Goal: Find specific page/section: Find specific page/section

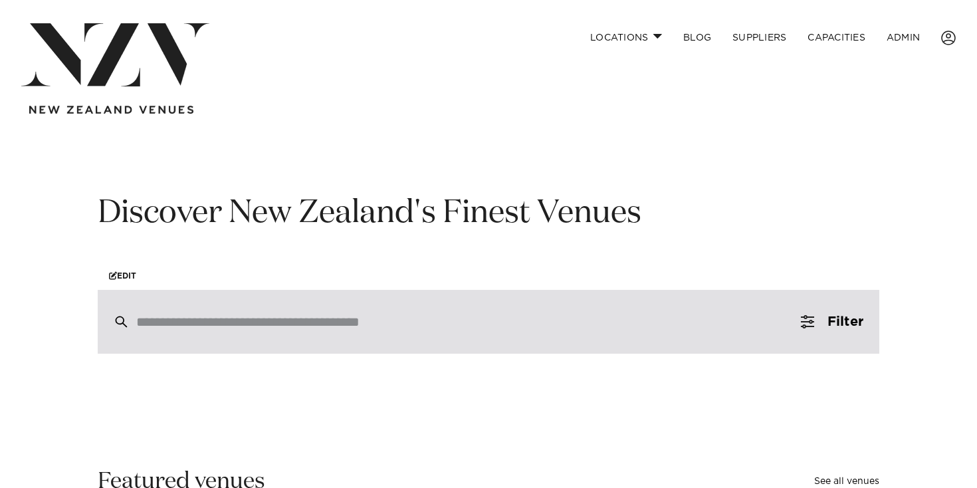
click at [202, 323] on input "search" at bounding box center [460, 322] width 648 height 15
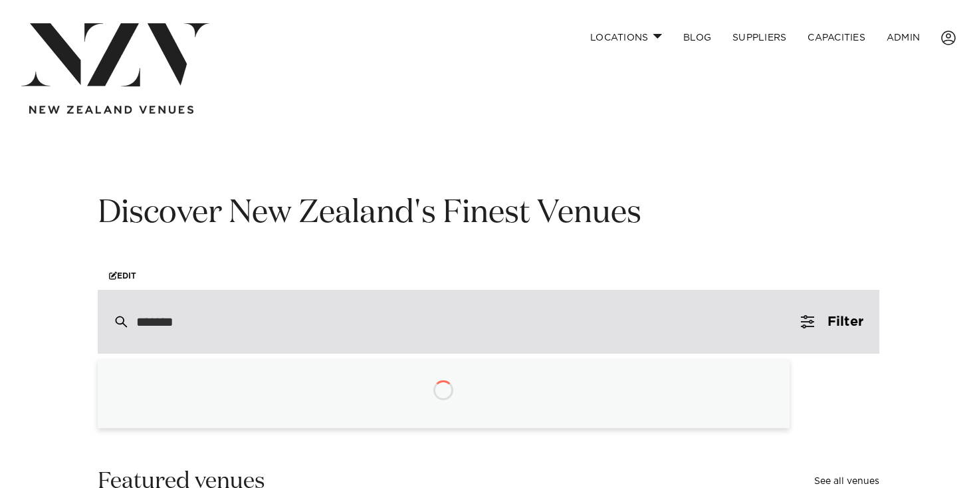
type input "********"
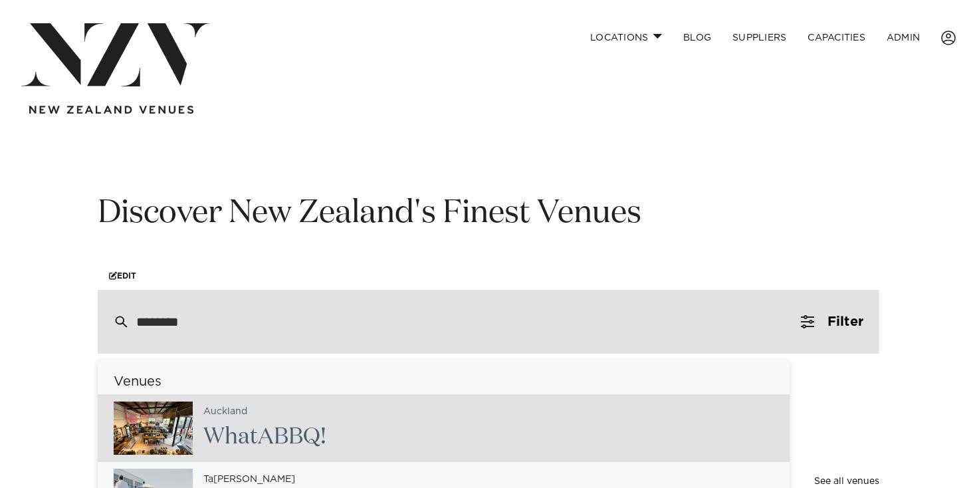
click at [176, 444] on img at bounding box center [153, 428] width 79 height 53
type input "**********"
